Goal: Transaction & Acquisition: Download file/media

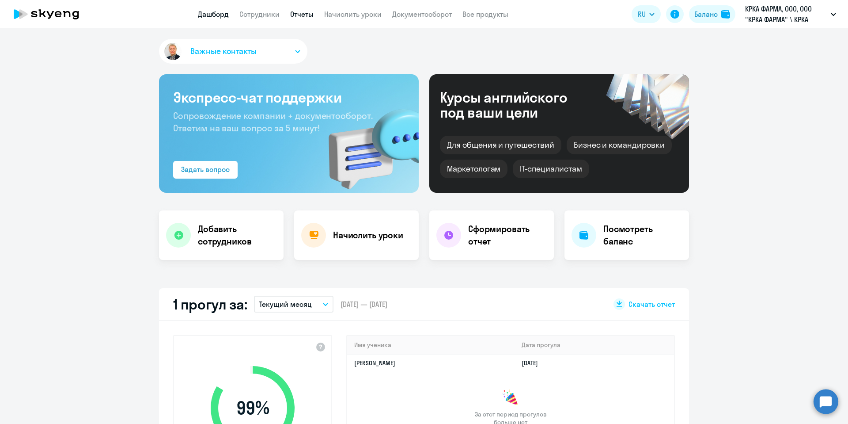
click at [306, 17] on link "Отчеты" at bounding box center [301, 14] width 23 height 9
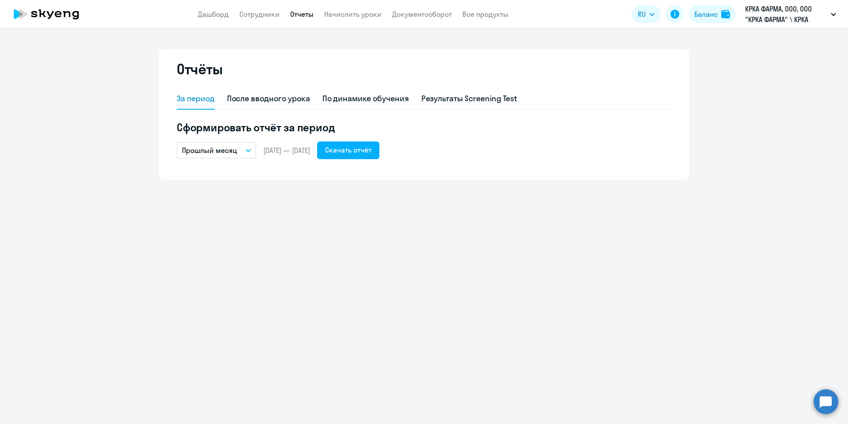
click at [249, 147] on button "Прошлый месяц" at bounding box center [217, 150] width 80 height 17
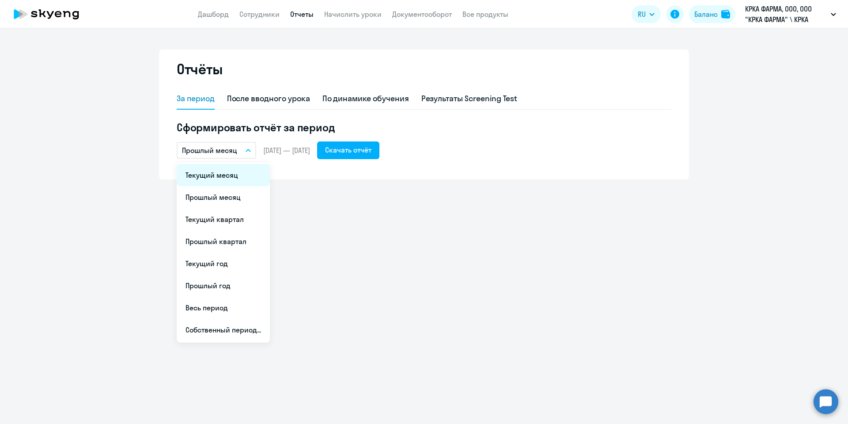
click at [225, 176] on li "Текущий месяц" at bounding box center [223, 175] width 93 height 22
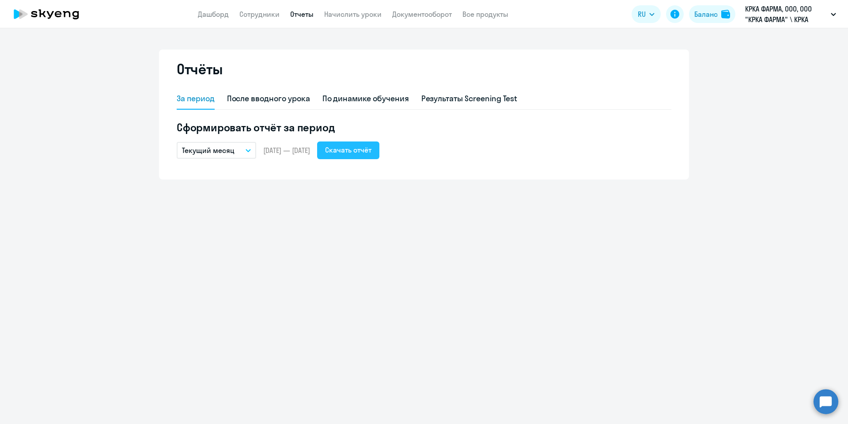
click at [372, 149] on div "Скачать отчёт" at bounding box center [348, 150] width 46 height 11
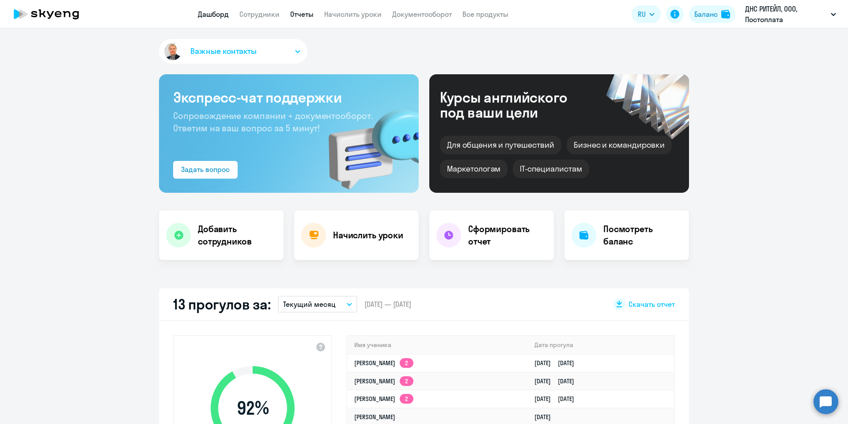
click at [295, 15] on link "Отчеты" at bounding box center [301, 14] width 23 height 9
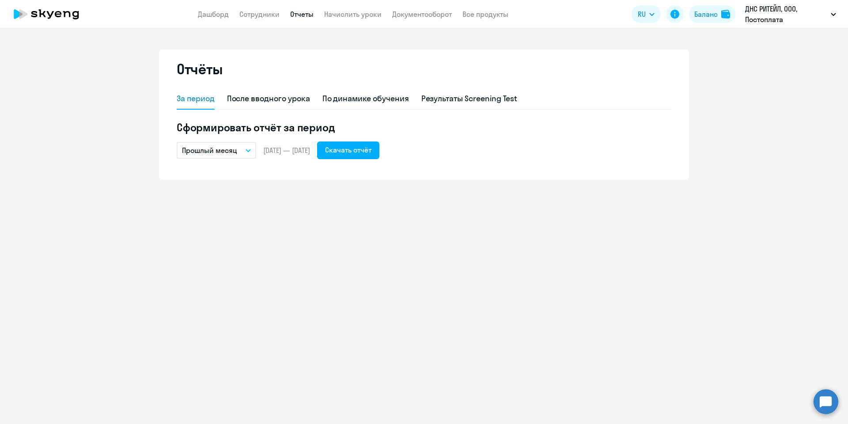
click at [250, 150] on icon "button" at bounding box center [248, 150] width 5 height 3
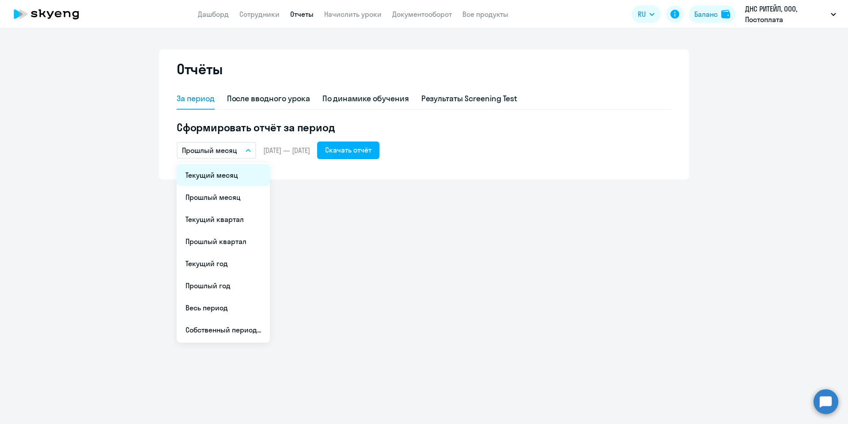
click at [244, 179] on li "Текущий месяц" at bounding box center [223, 175] width 93 height 22
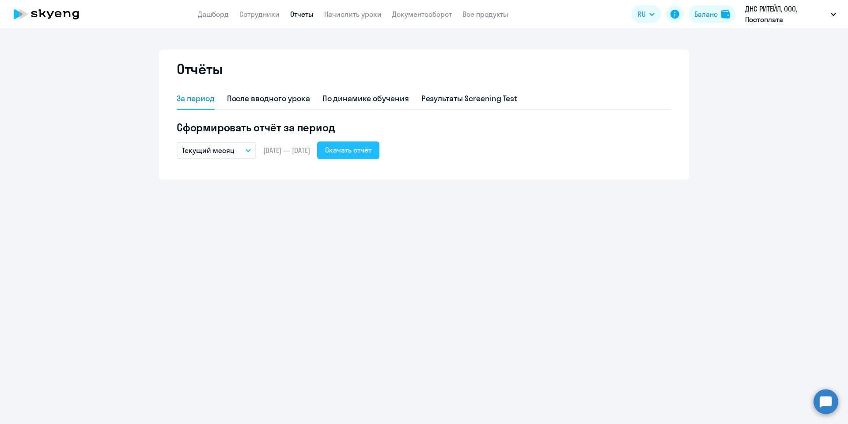
click at [372, 150] on div "Скачать отчёт" at bounding box center [348, 150] width 46 height 11
click at [372, 152] on div "Скачать отчёт" at bounding box center [348, 150] width 46 height 11
